Goal: Task Accomplishment & Management: Manage account settings

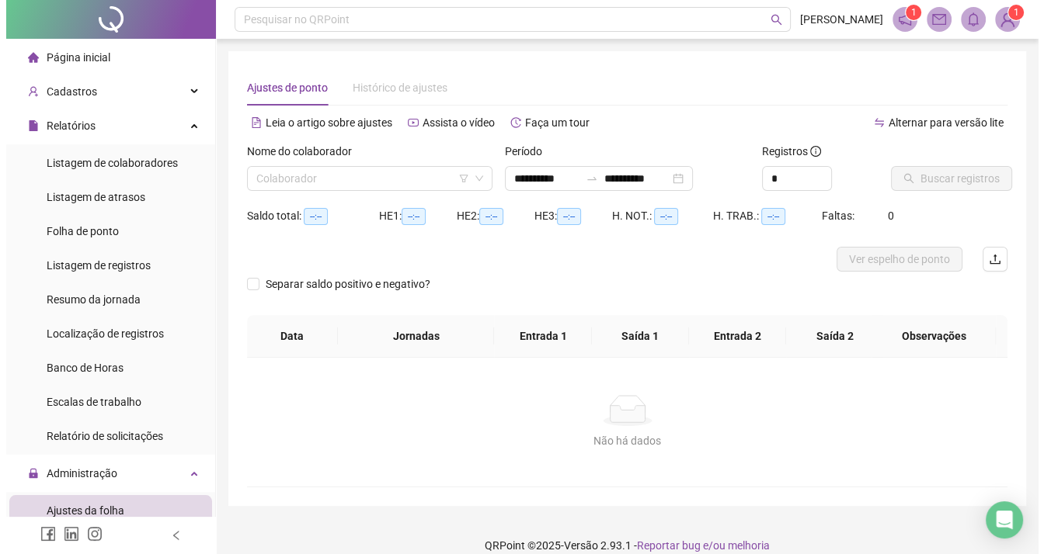
scroll to position [155, 0]
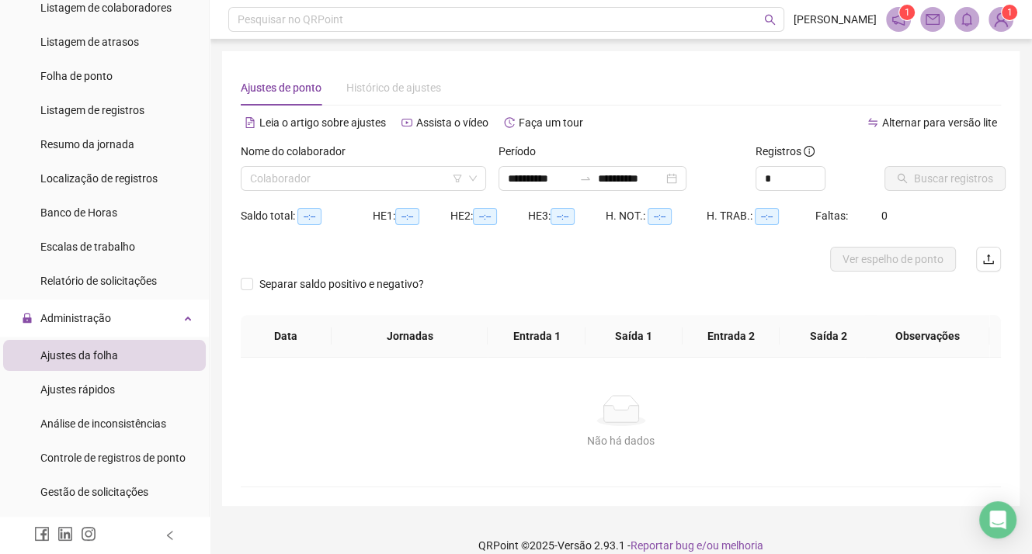
click at [1003, 15] on sup "1" at bounding box center [1010, 13] width 16 height 16
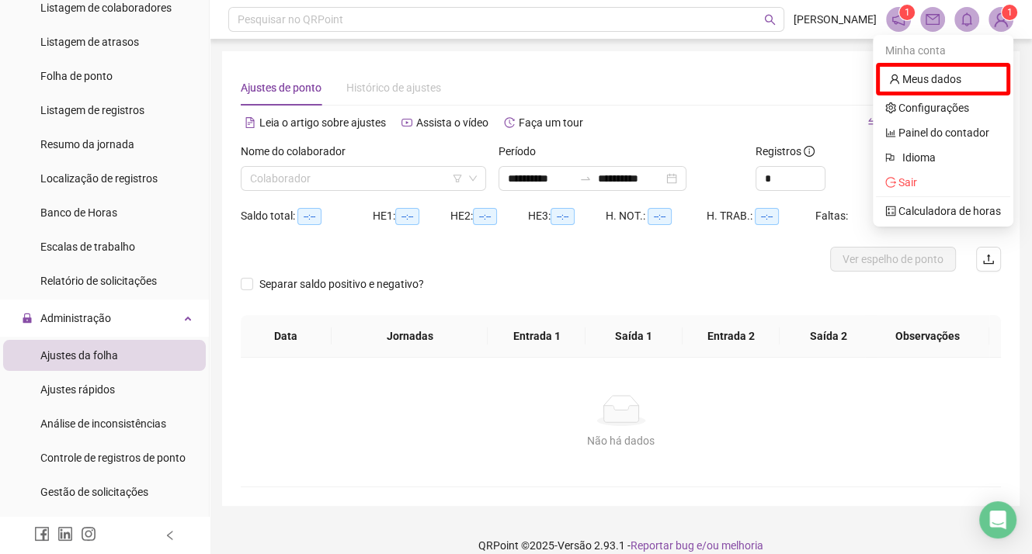
click at [650, 73] on div "Ajustes de ponto Histórico de ajustes" at bounding box center [621, 88] width 760 height 36
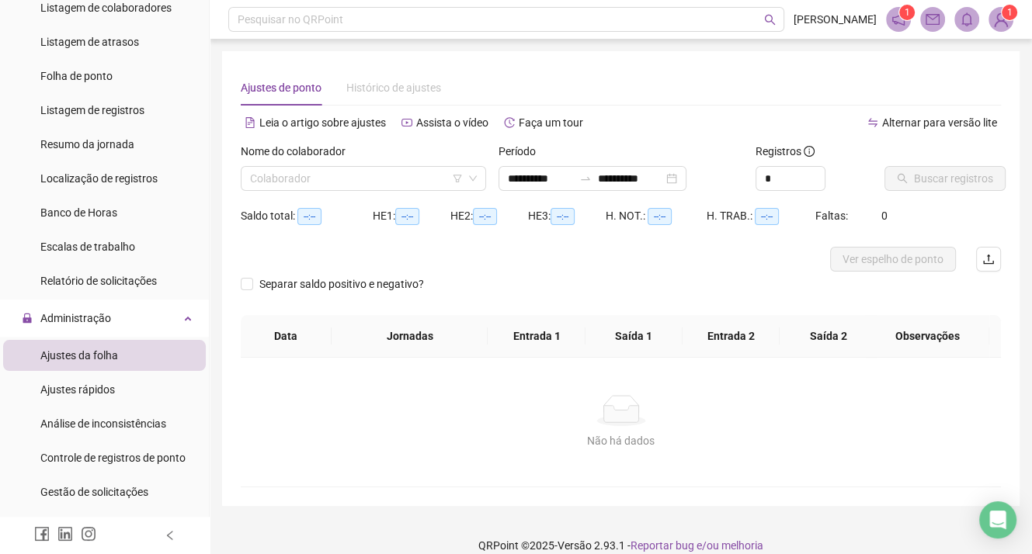
click at [896, 19] on icon "notification" at bounding box center [898, 19] width 14 height 14
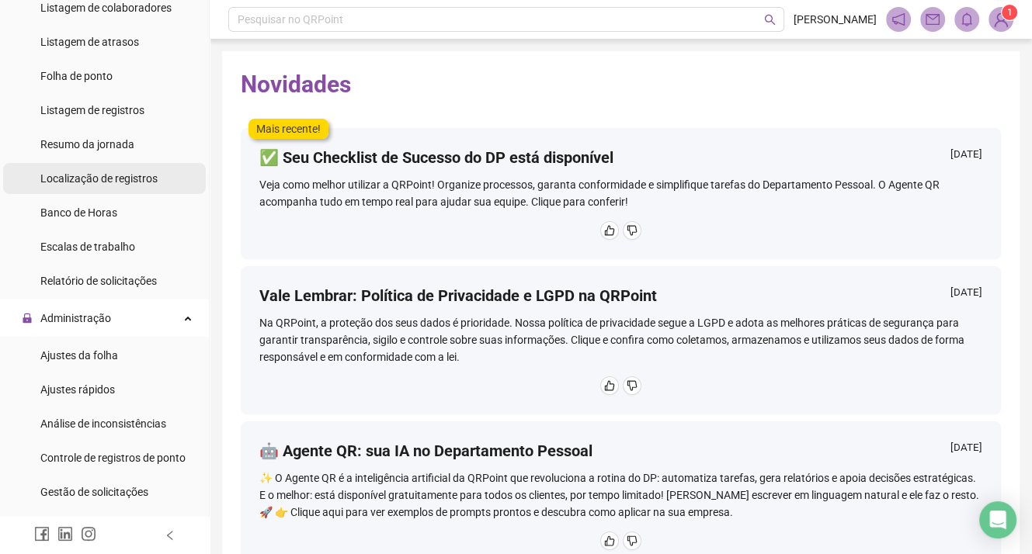
click at [118, 182] on span "Localização de registros" at bounding box center [98, 178] width 117 height 12
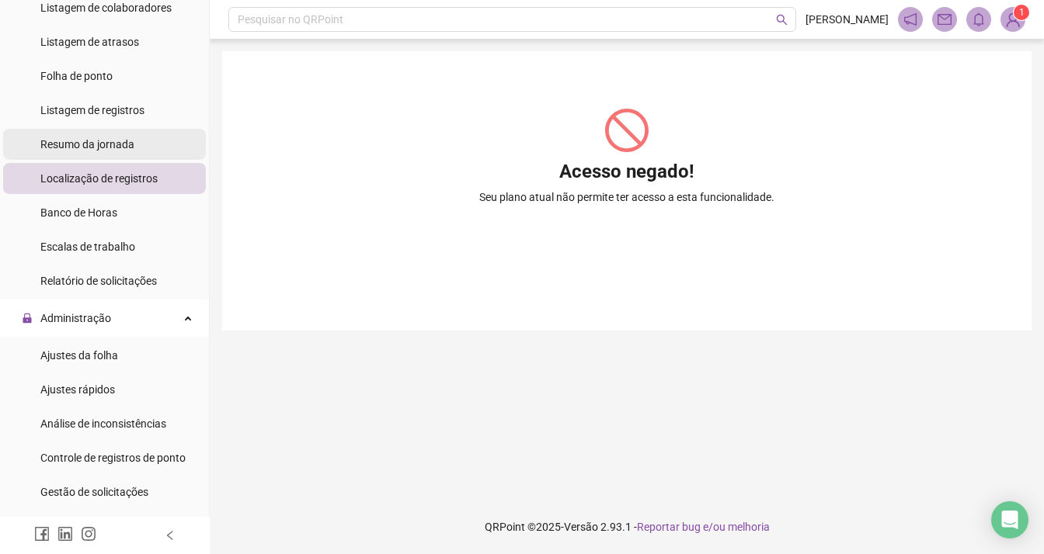
click at [111, 141] on span "Resumo da jornada" at bounding box center [87, 144] width 94 height 12
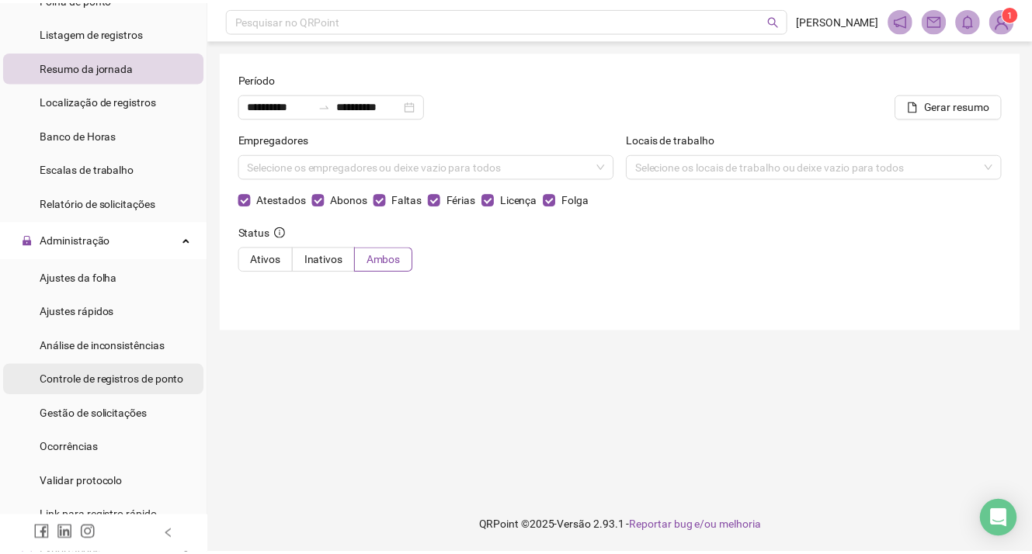
scroll to position [311, 0]
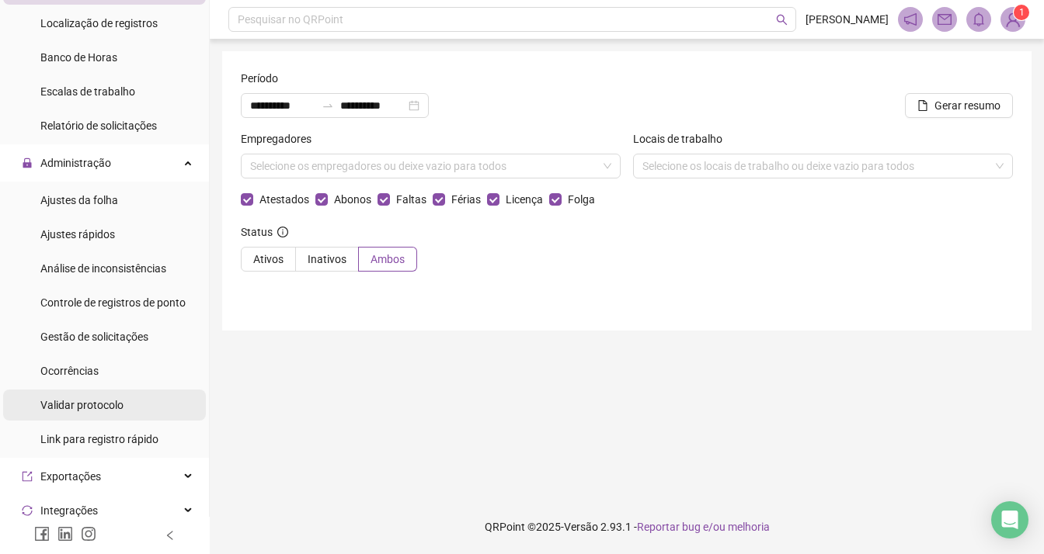
click at [69, 408] on span "Validar protocolo" at bounding box center [81, 405] width 83 height 12
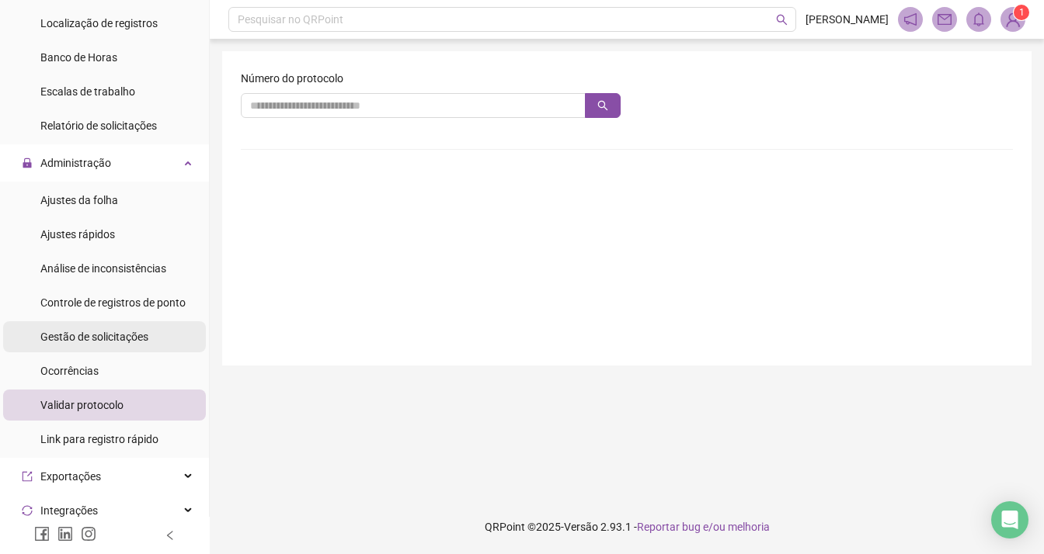
click at [106, 340] on span "Gestão de solicitações" at bounding box center [94, 337] width 108 height 12
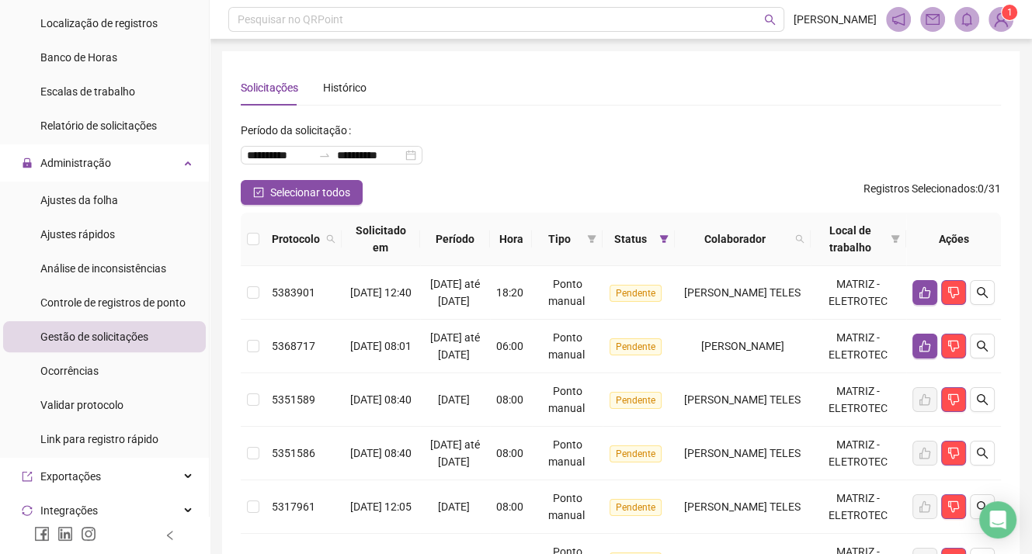
scroll to position [466, 0]
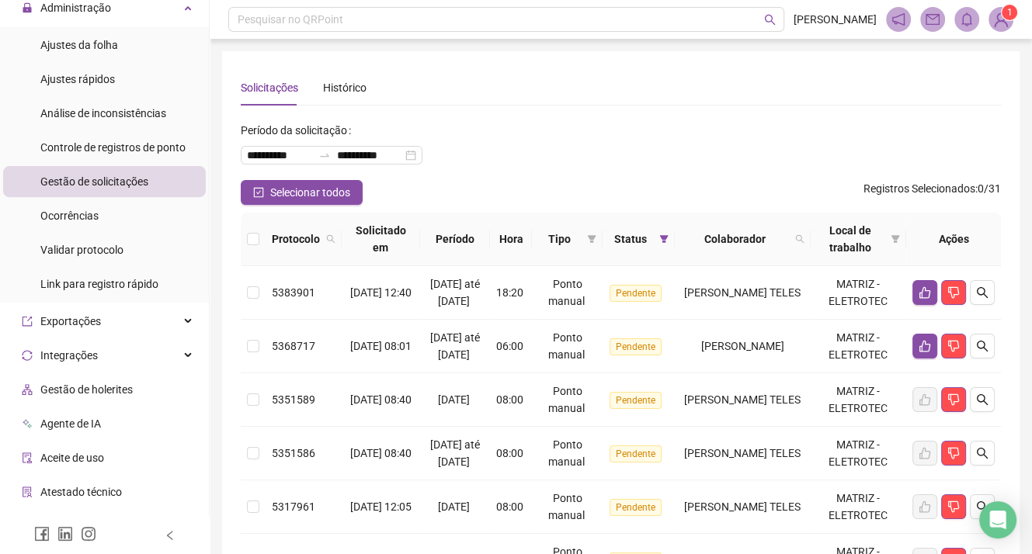
click at [99, 488] on span "Atestado técnico" at bounding box center [81, 492] width 82 height 12
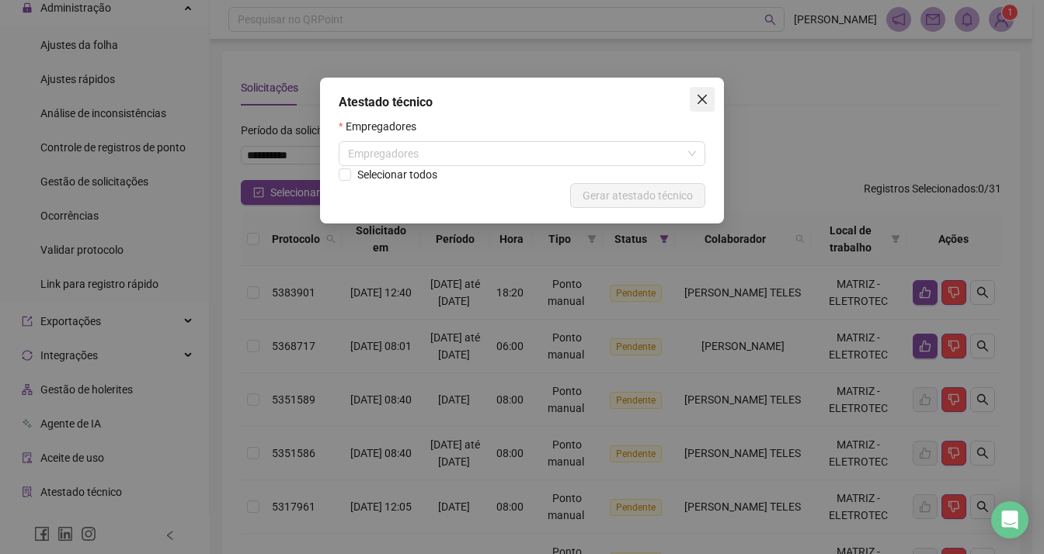
click at [702, 95] on icon "close" at bounding box center [702, 99] width 12 height 12
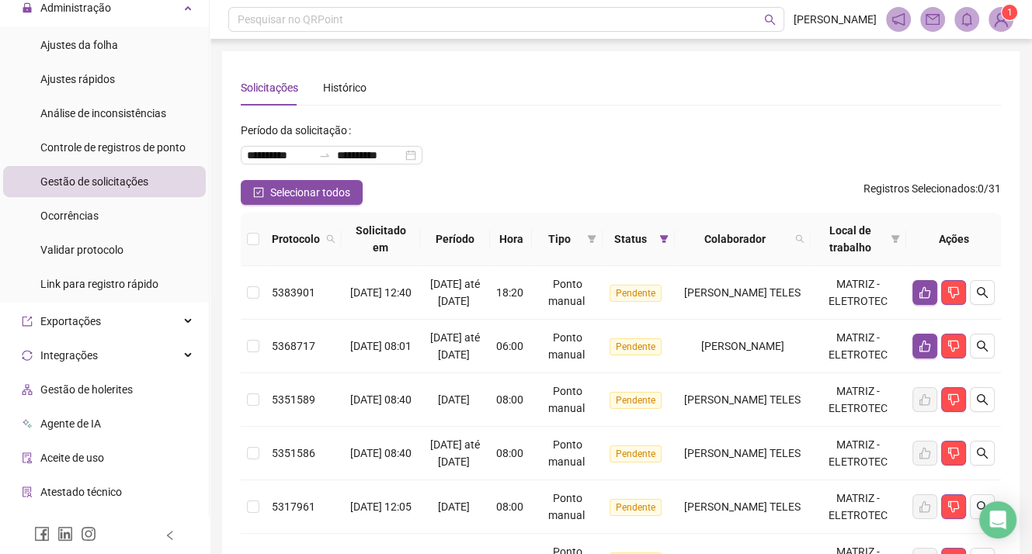
click at [85, 494] on span "Atestado técnico" at bounding box center [81, 492] width 82 height 12
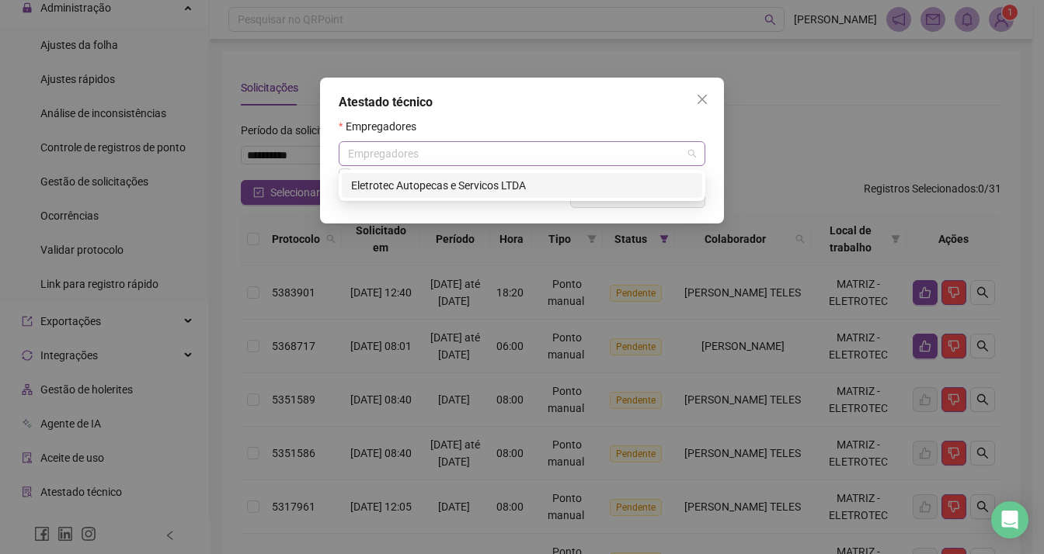
click at [587, 150] on div "Empregadores" at bounding box center [522, 153] width 366 height 25
click at [522, 187] on div "Eletrotec Autopecas e Servicos LTDA" at bounding box center [522, 185] width 342 height 17
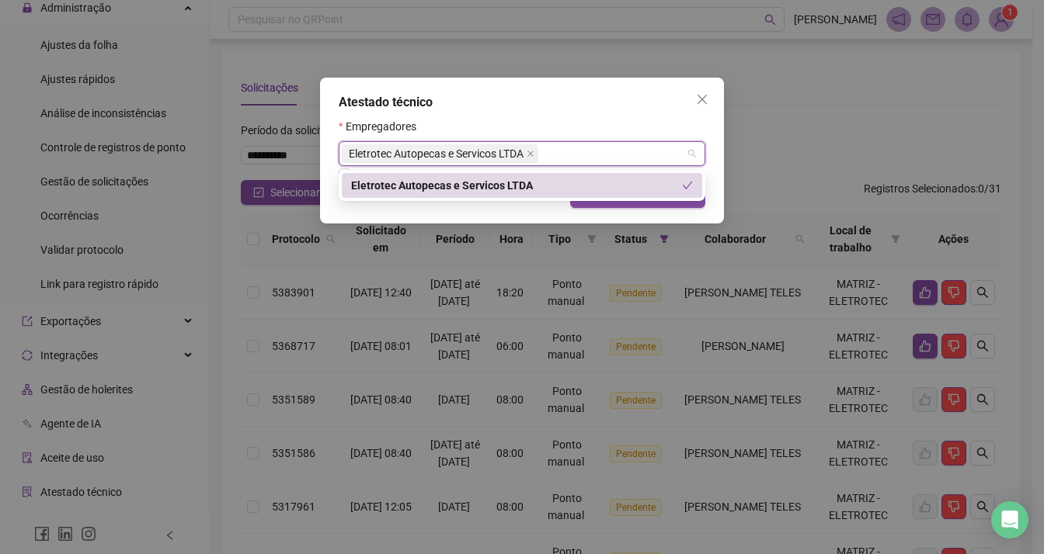
click at [630, 187] on div "Eletrotec Autopecas e Servicos LTDA" at bounding box center [516, 185] width 331 height 17
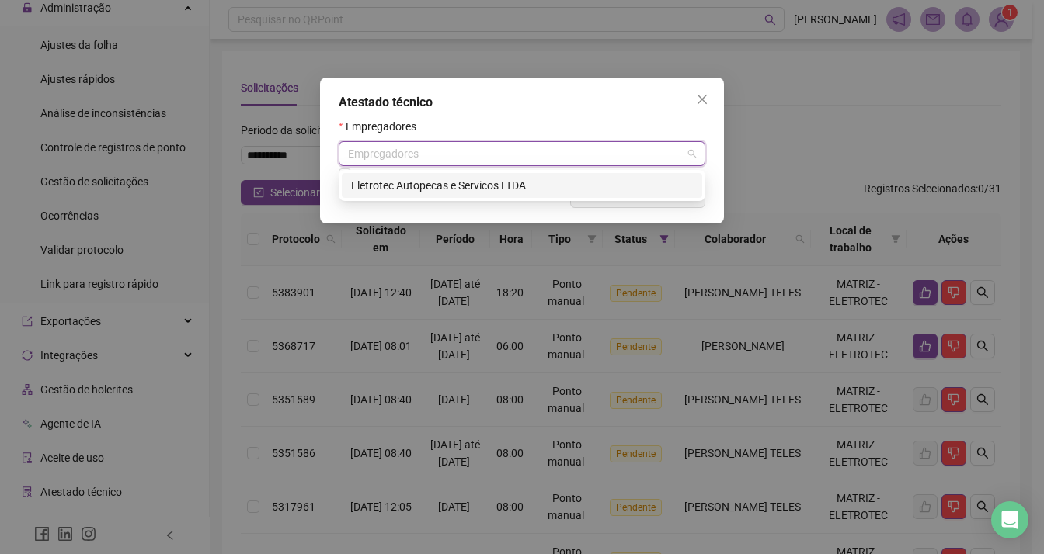
click at [612, 189] on div "Eletrotec Autopecas e Servicos LTDA" at bounding box center [522, 185] width 342 height 17
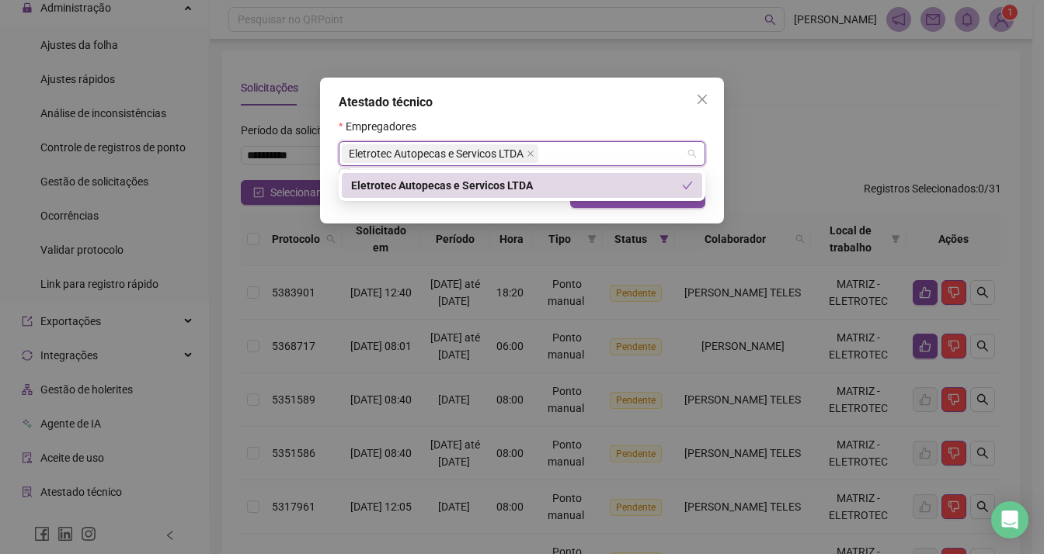
click at [519, 189] on div "Eletrotec Autopecas e Servicos LTDA" at bounding box center [516, 185] width 331 height 17
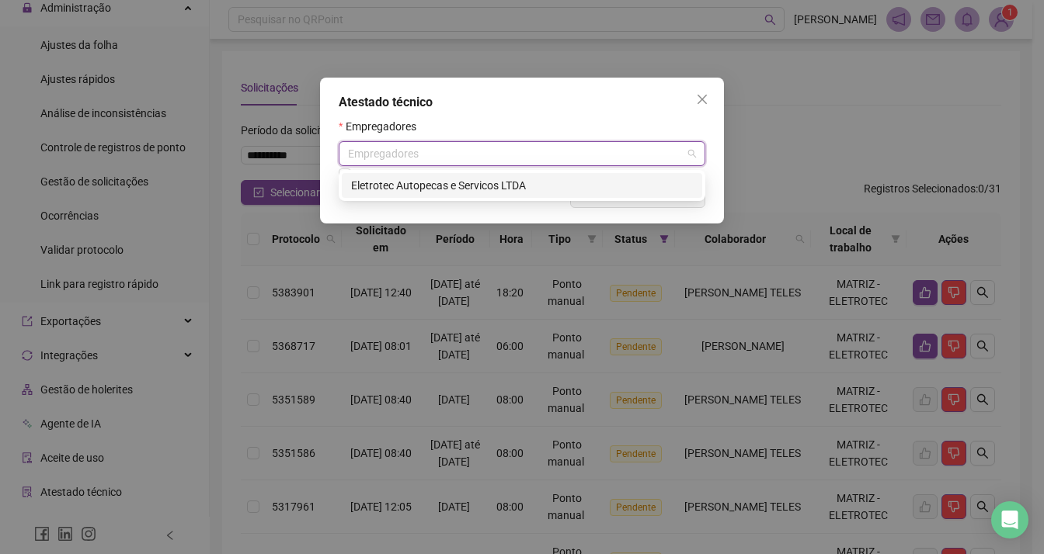
click at [519, 189] on div "Eletrotec Autopecas e Servicos LTDA" at bounding box center [522, 185] width 342 height 17
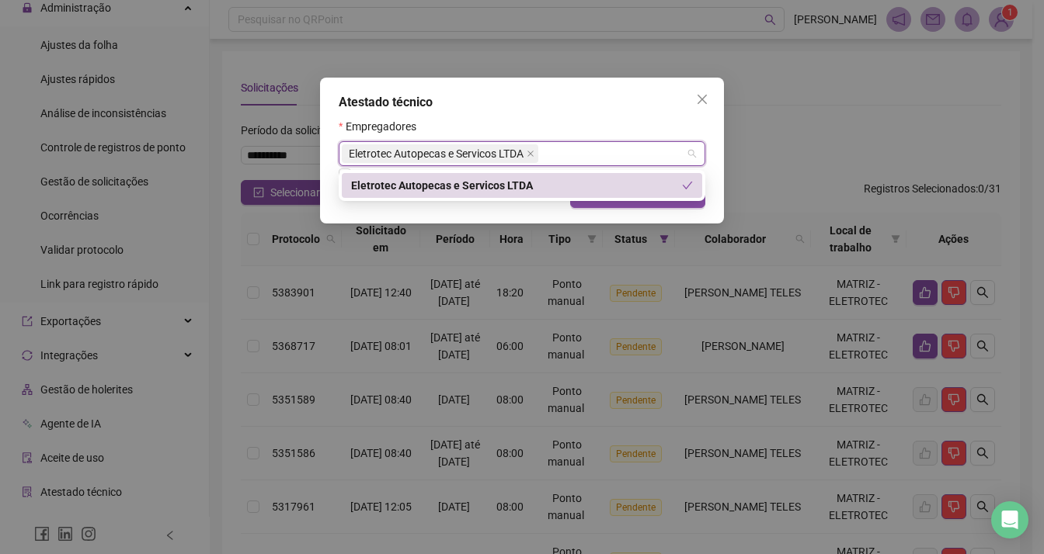
click at [686, 190] on icon "check" at bounding box center [687, 185] width 11 height 11
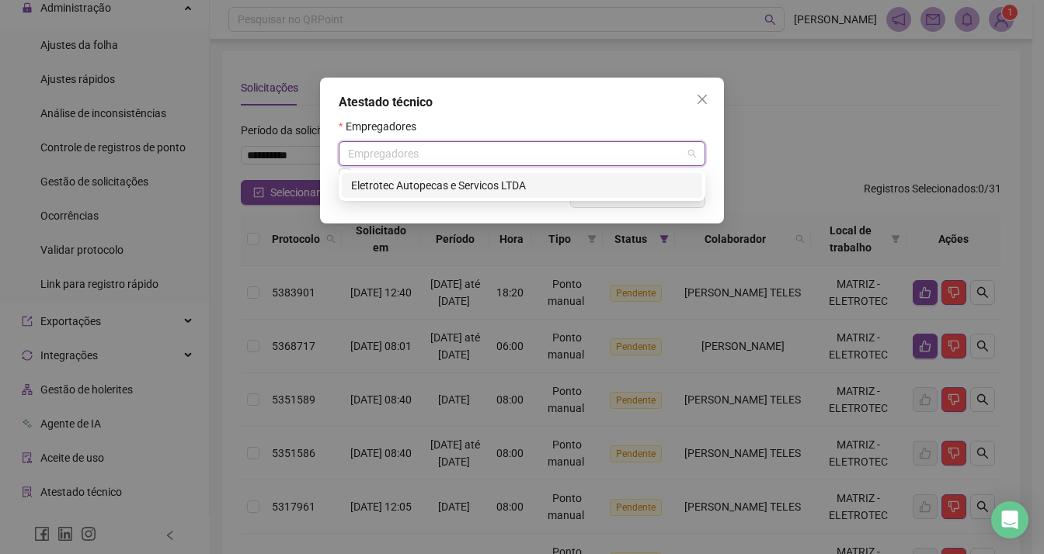
click at [686, 190] on div "Eletrotec Autopecas e Servicos LTDA" at bounding box center [522, 185] width 342 height 17
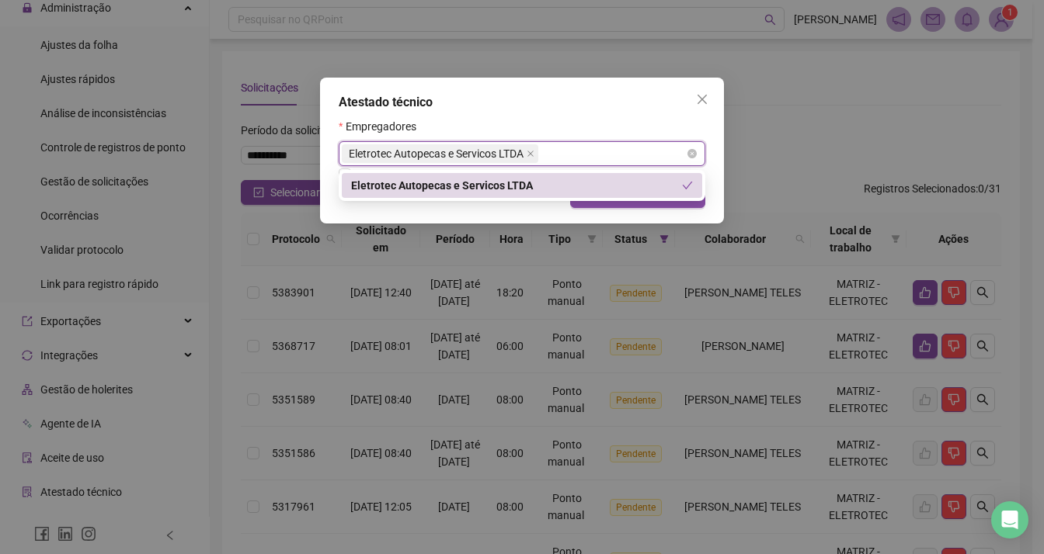
click at [686, 155] on div "Eletrotec Autopecas e Servicos LTDA" at bounding box center [522, 153] width 366 height 25
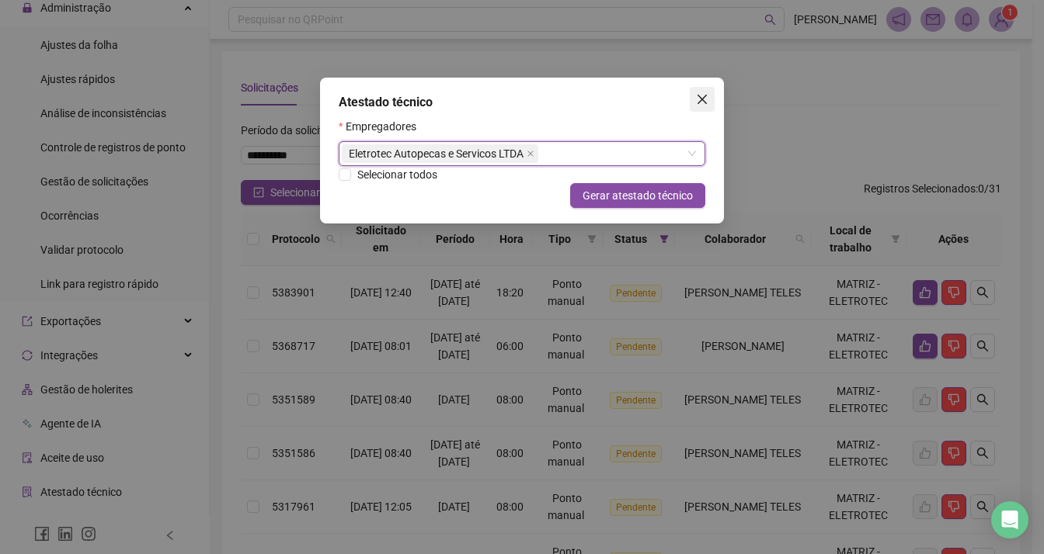
click at [697, 103] on icon "close" at bounding box center [701, 99] width 9 height 9
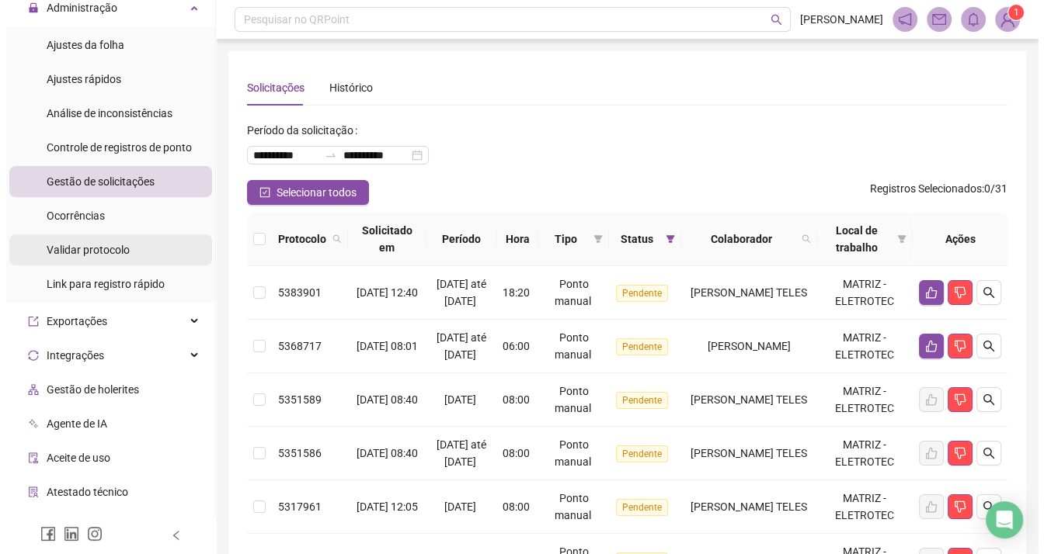
scroll to position [311, 0]
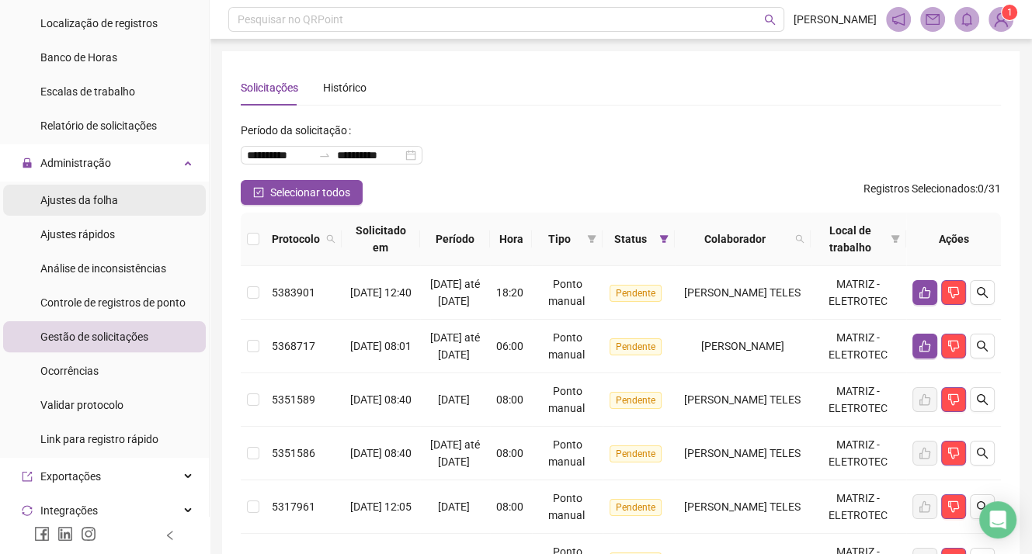
click at [108, 206] on span "Ajustes da folha" at bounding box center [79, 200] width 78 height 12
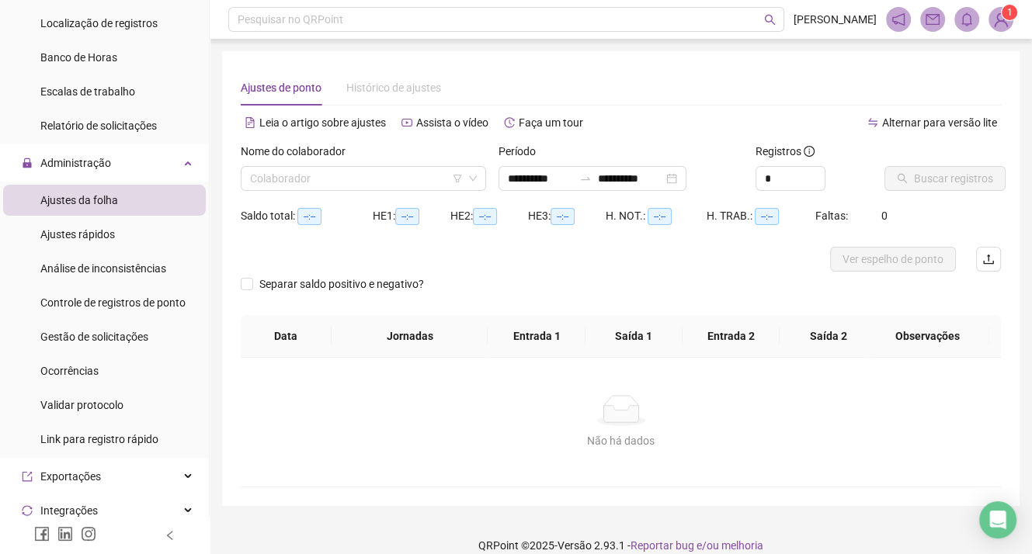
type input "**********"
click at [106, 246] on div "Ajustes rápidos" at bounding box center [77, 234] width 75 height 31
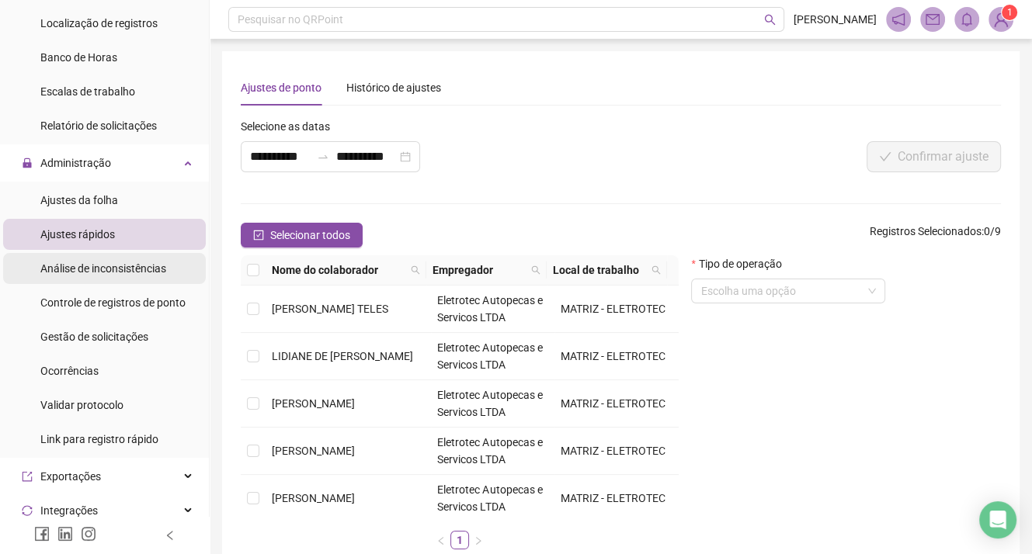
click at [98, 274] on span "Análise de inconsistências" at bounding box center [103, 268] width 126 height 12
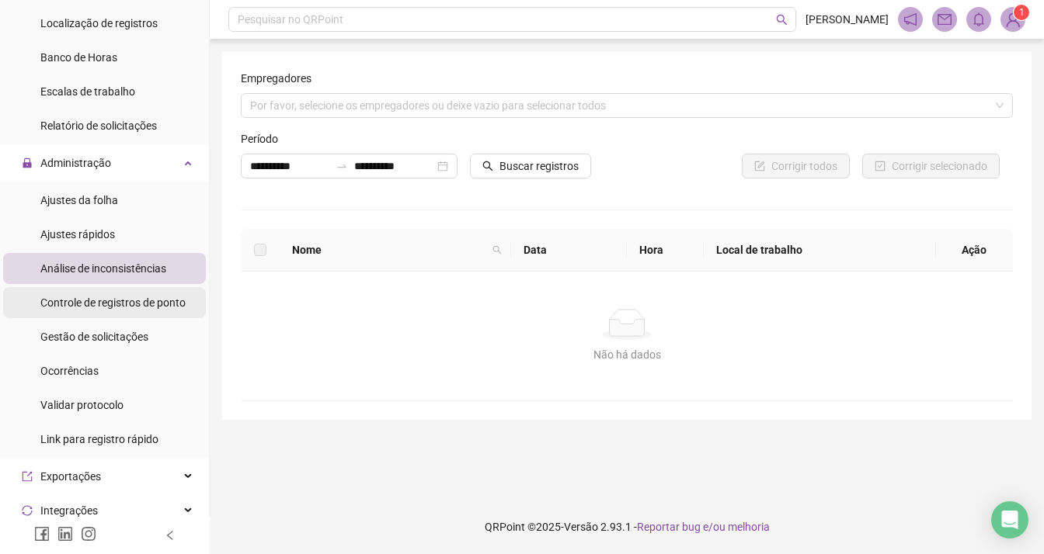
click at [106, 311] on div "Controle de registros de ponto" at bounding box center [112, 302] width 145 height 31
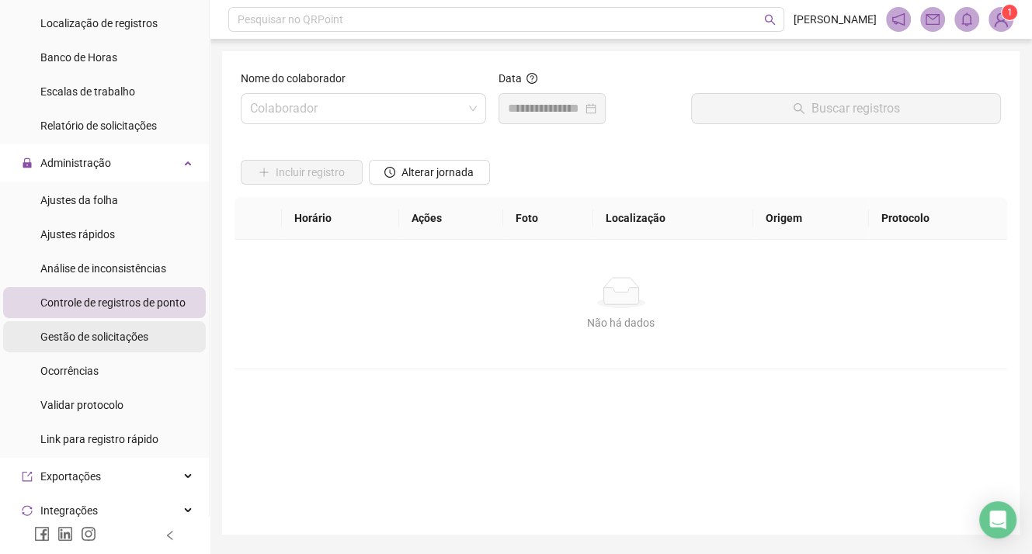
click at [116, 344] on div "Gestão de solicitações" at bounding box center [94, 336] width 108 height 31
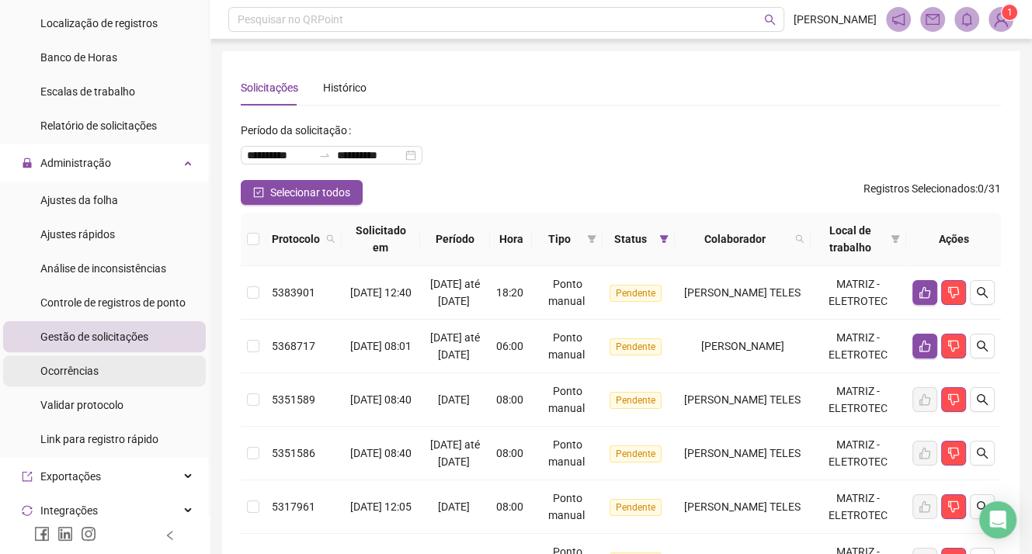
click at [111, 375] on li "Ocorrências" at bounding box center [104, 371] width 203 height 31
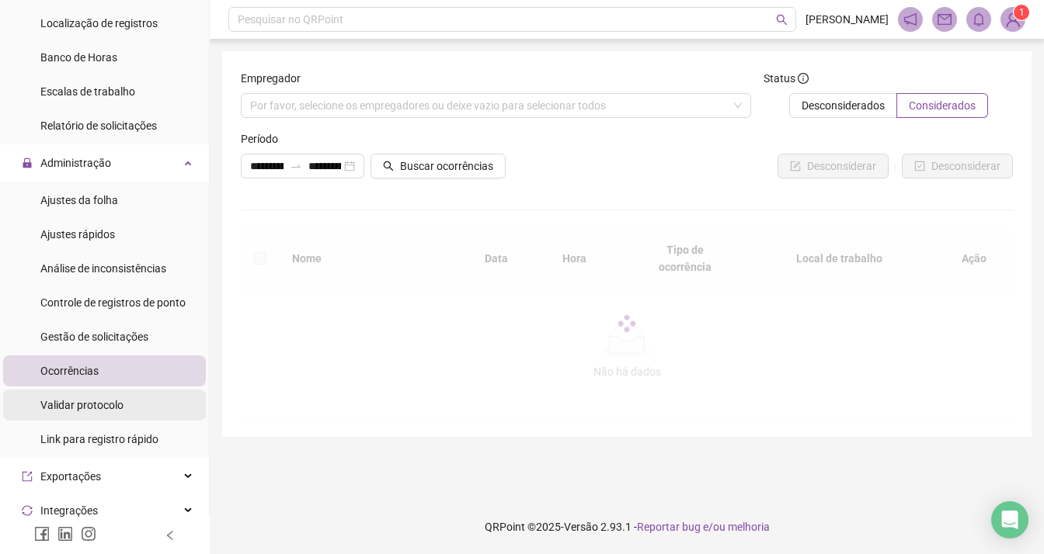
click at [92, 412] on div "Validar protocolo" at bounding box center [81, 405] width 83 height 31
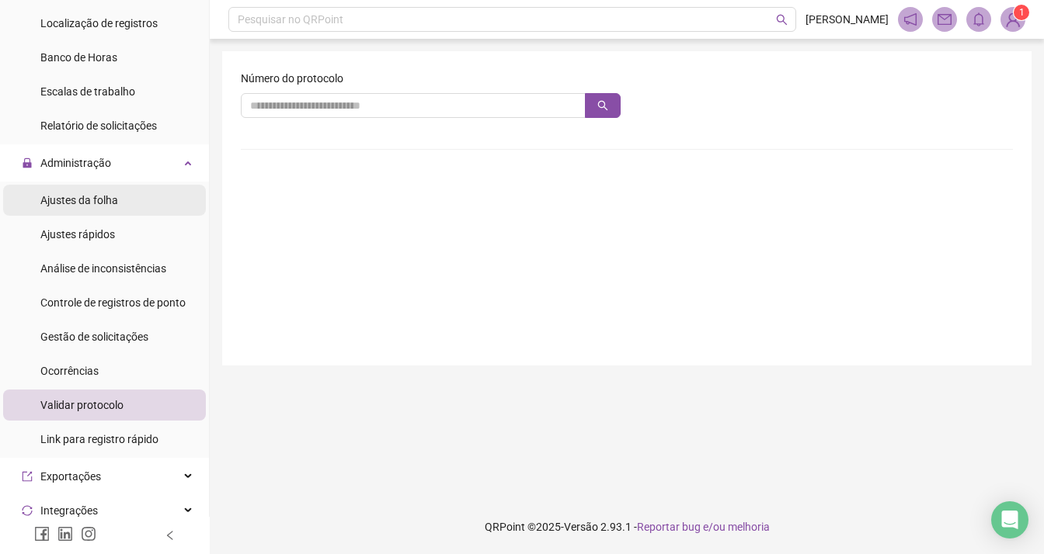
scroll to position [78, 0]
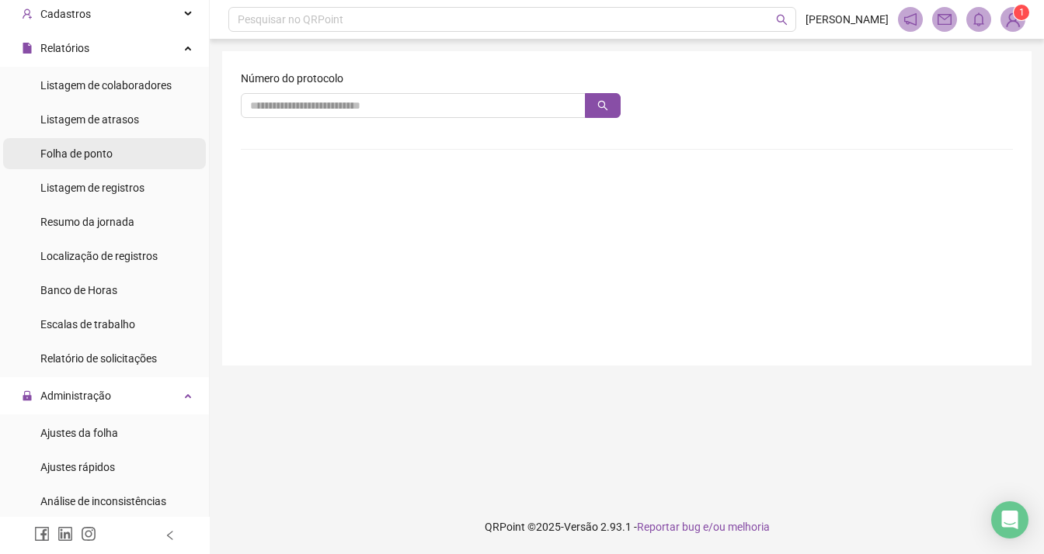
click at [116, 168] on li "Folha de ponto" at bounding box center [104, 153] width 203 height 31
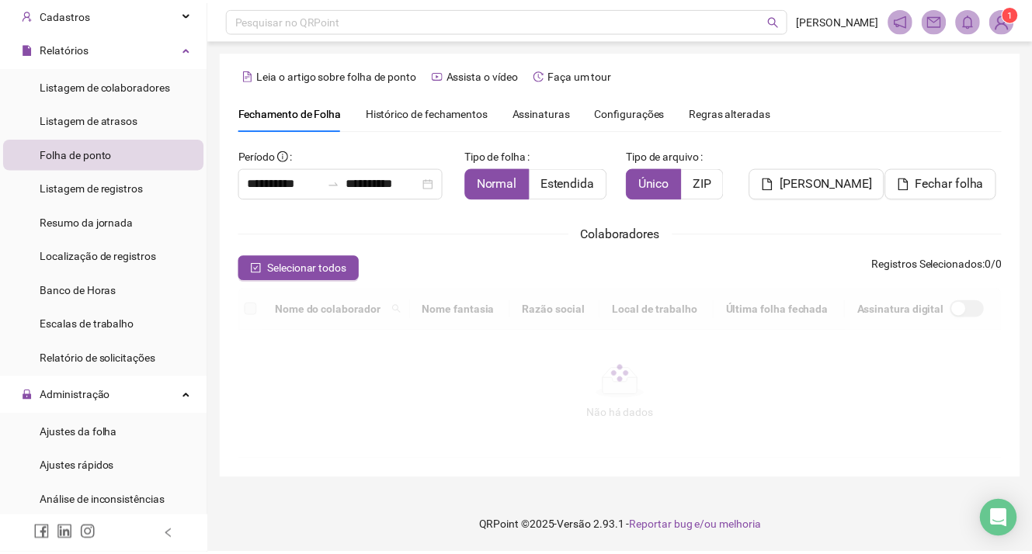
scroll to position [40, 0]
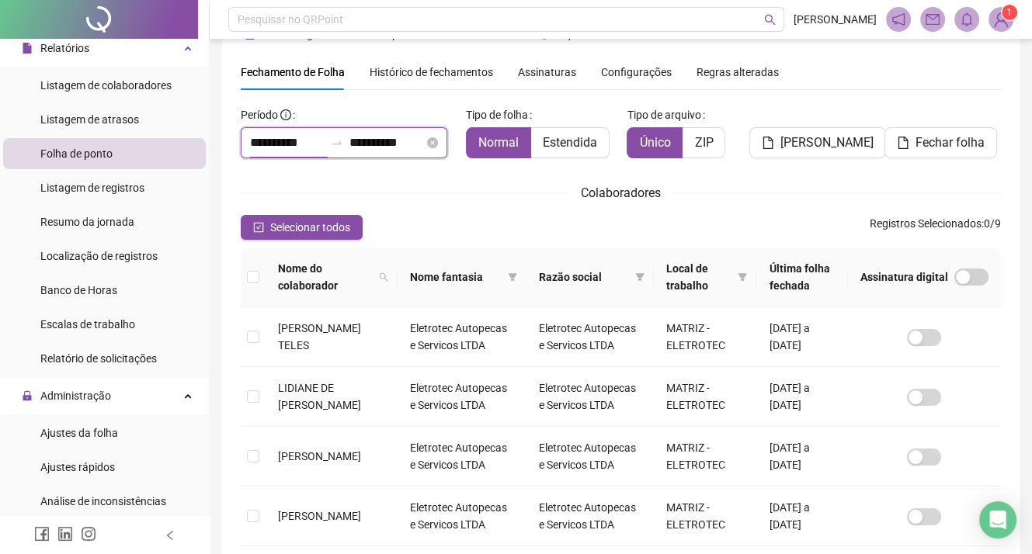
click at [320, 138] on input "**********" at bounding box center [287, 143] width 75 height 19
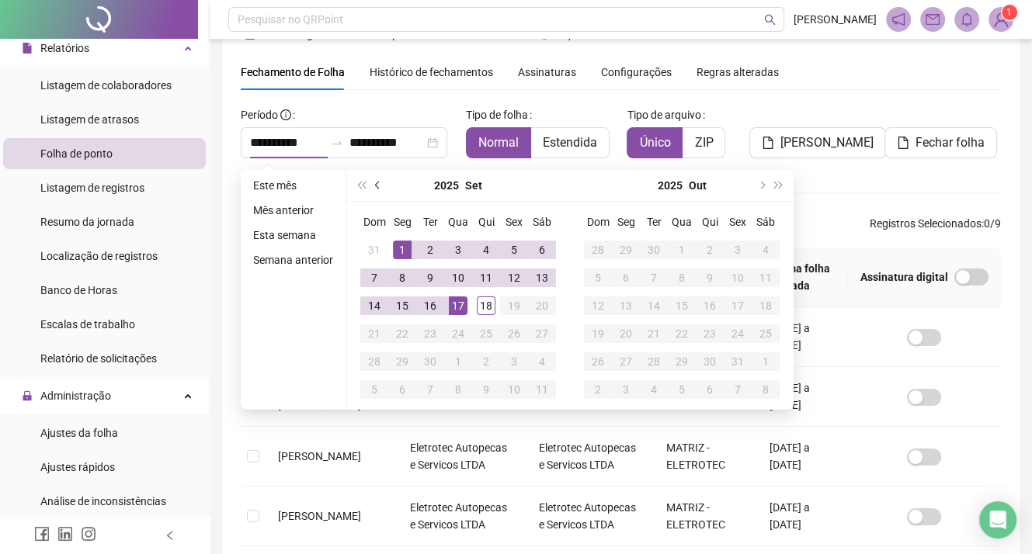
click at [372, 189] on button "prev-year" at bounding box center [378, 185] width 17 height 31
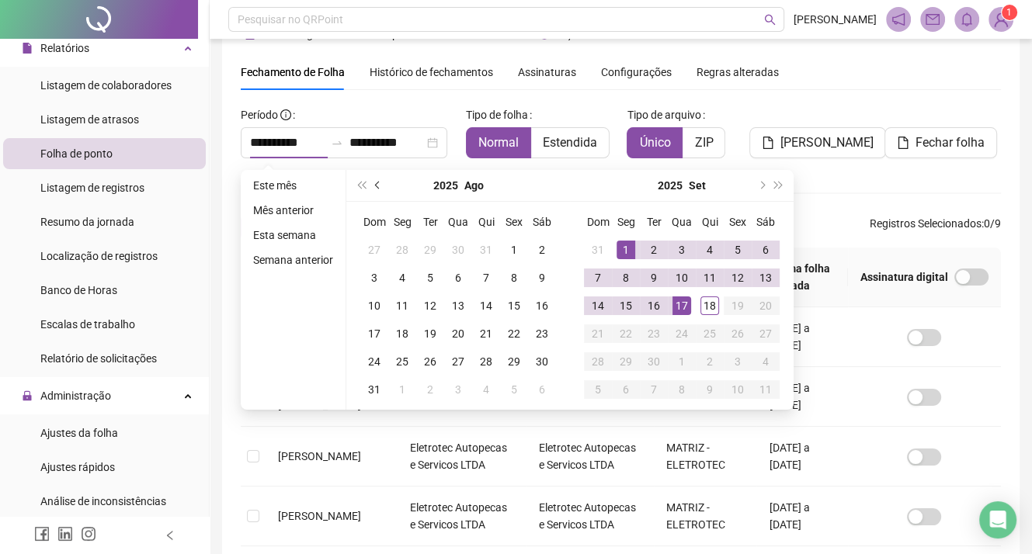
click at [372, 189] on button "prev-year" at bounding box center [378, 185] width 17 height 31
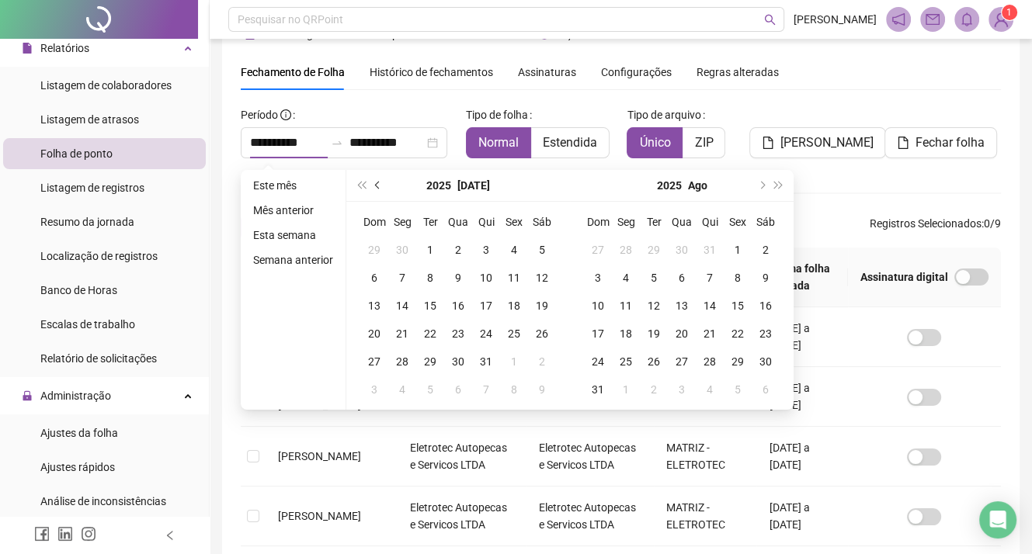
click at [372, 189] on button "prev-year" at bounding box center [378, 185] width 17 height 31
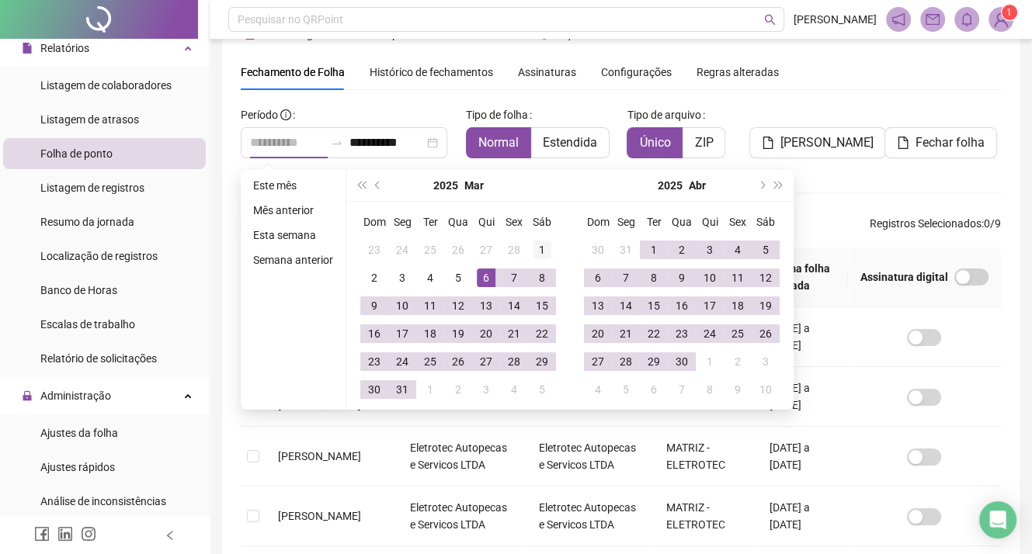
type input "**********"
click at [537, 246] on div "1" at bounding box center [542, 250] width 19 height 19
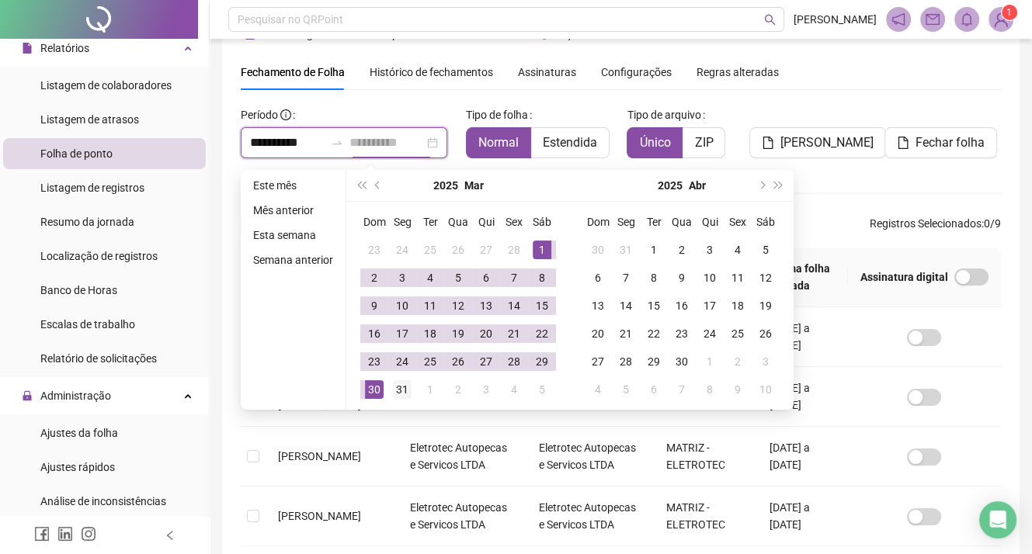
type input "**********"
click at [410, 391] on div "31" at bounding box center [402, 389] width 19 height 19
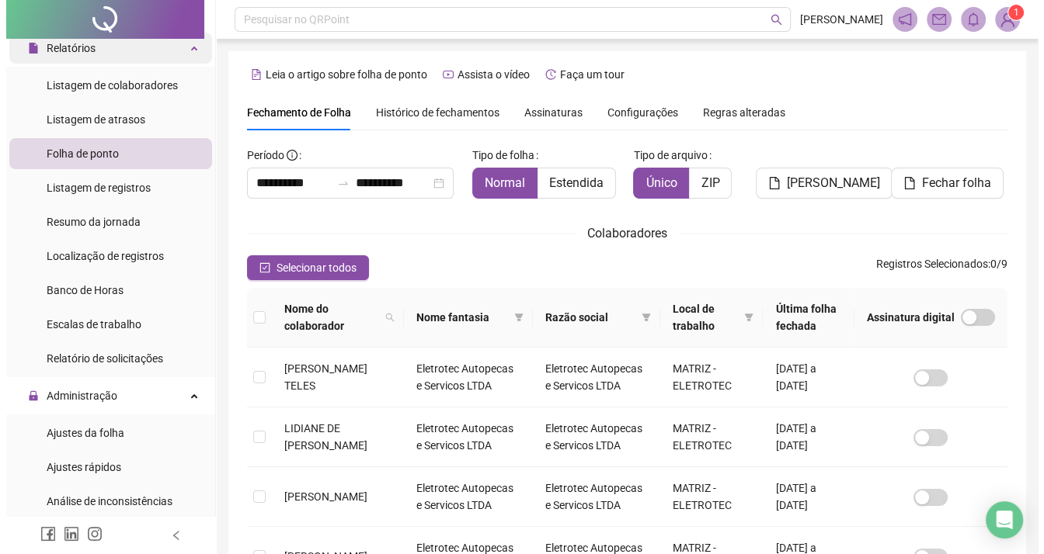
scroll to position [0, 0]
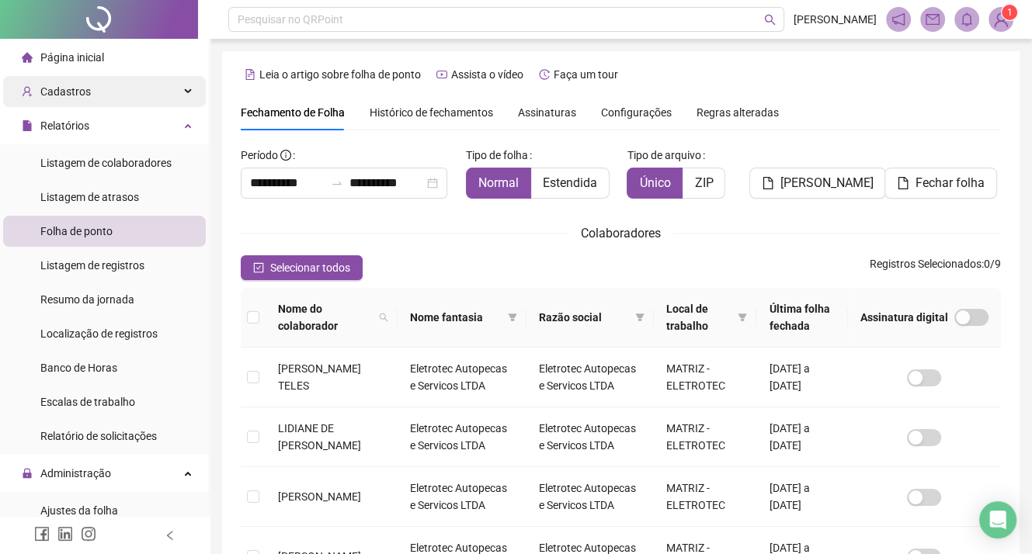
click at [79, 98] on span "Cadastros" at bounding box center [65, 91] width 50 height 12
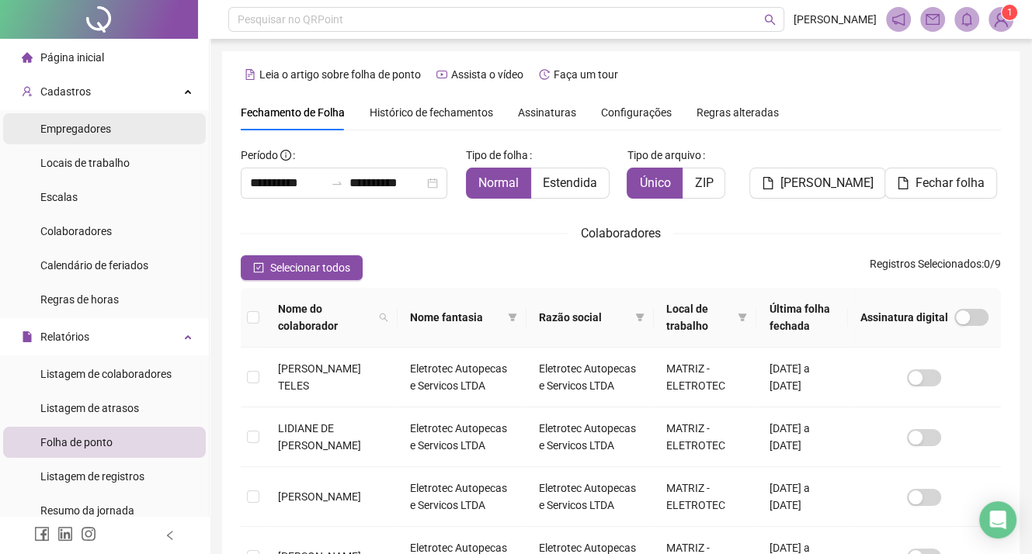
click at [96, 128] on span "Empregadores" at bounding box center [75, 129] width 71 height 12
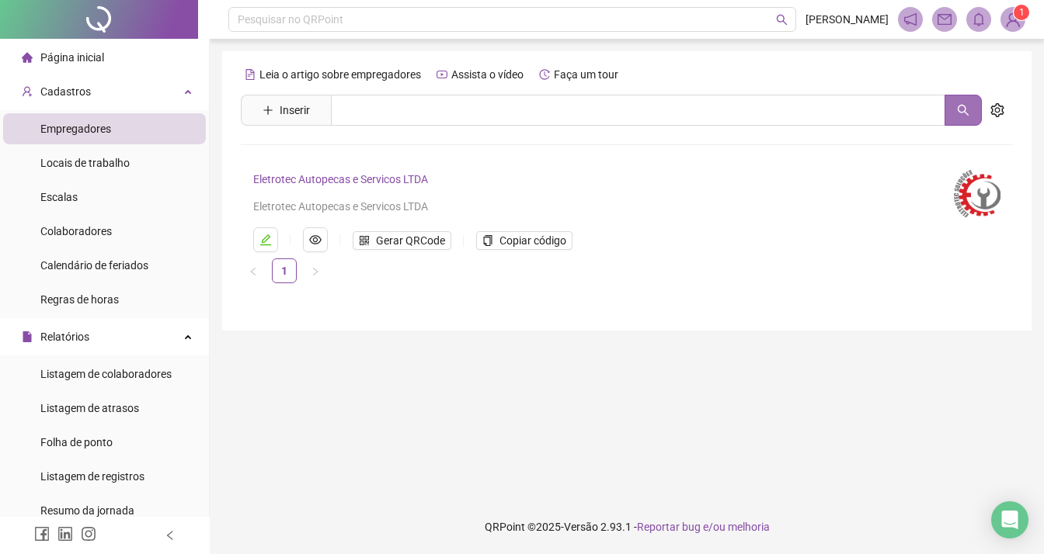
click at [957, 112] on icon "search" at bounding box center [963, 110] width 12 height 12
